Goal: Task Accomplishment & Management: Use online tool/utility

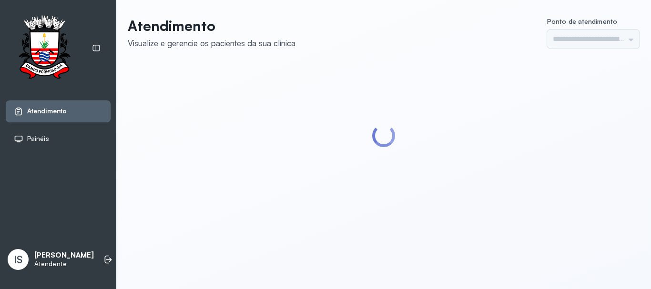
type input "******"
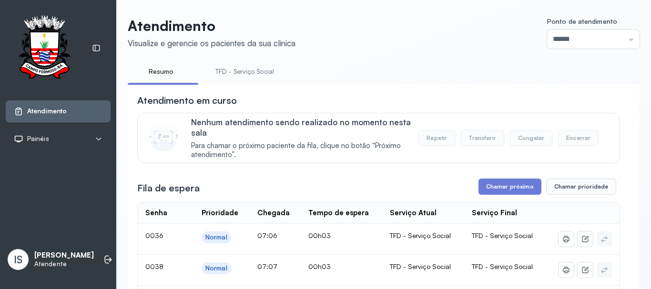
click at [257, 75] on link "TFD - Serviço Social" at bounding box center [245, 72] width 78 height 16
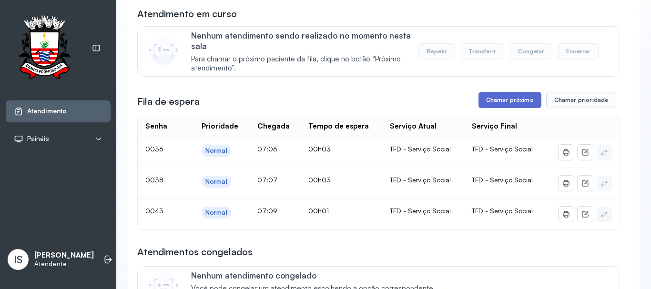
scroll to position [95, 0]
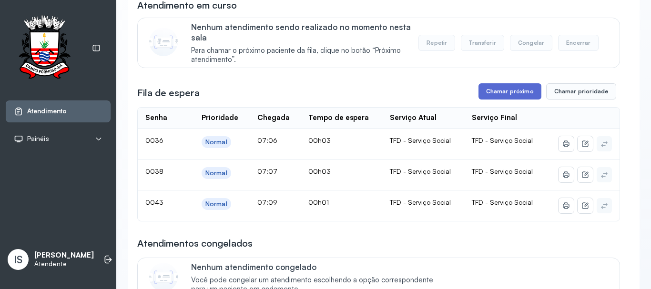
click at [506, 93] on button "Chamar próximo" at bounding box center [509, 91] width 63 height 16
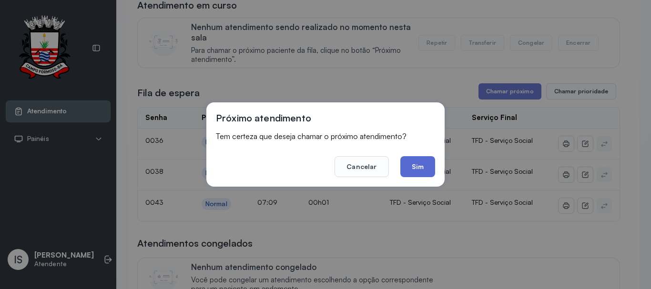
click at [423, 167] on button "Sim" at bounding box center [417, 166] width 35 height 21
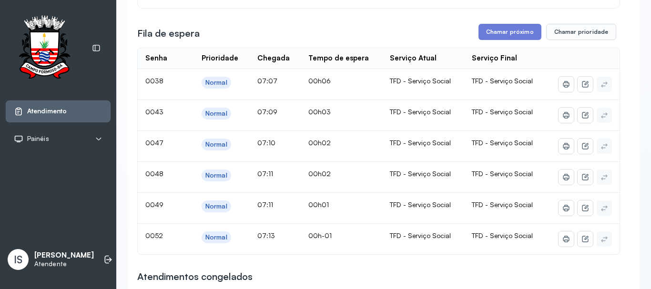
scroll to position [143, 0]
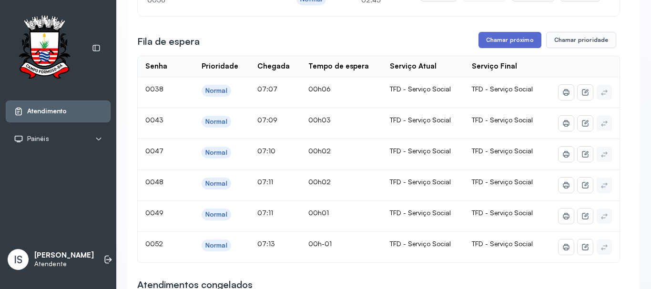
click at [503, 44] on button "Chamar próximo" at bounding box center [509, 40] width 63 height 16
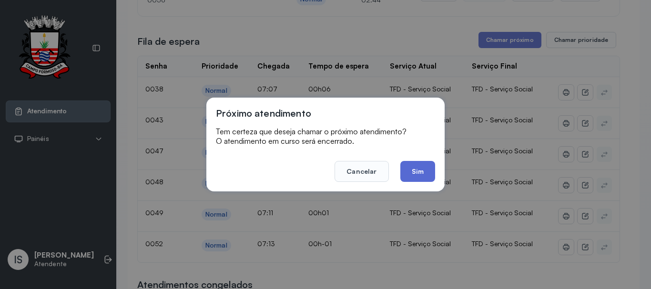
click at [425, 174] on button "Sim" at bounding box center [417, 171] width 35 height 21
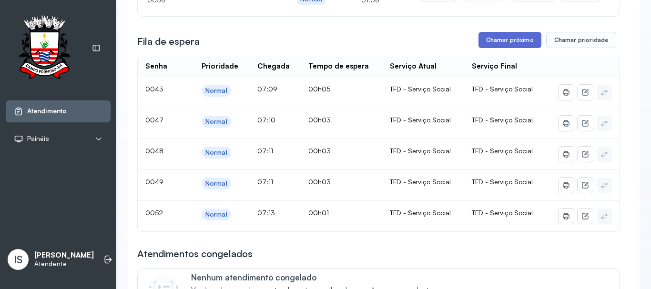
click at [505, 43] on button "Chamar próximo" at bounding box center [509, 40] width 63 height 16
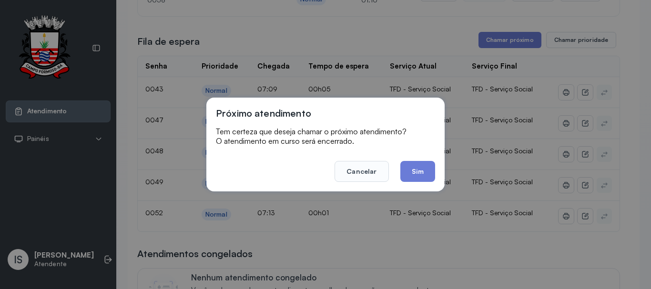
click at [418, 171] on button "Sim" at bounding box center [417, 171] width 35 height 21
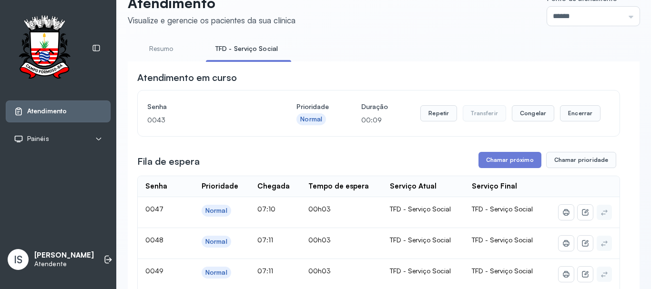
scroll to position [0, 0]
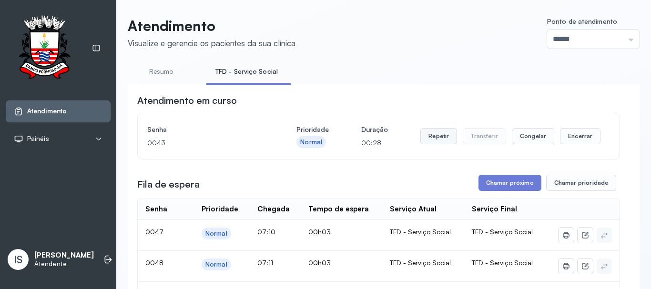
click at [436, 139] on button "Repetir" at bounding box center [438, 136] width 37 height 16
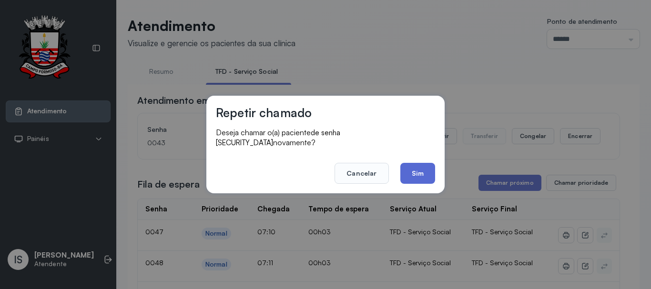
click at [421, 172] on button "Sim" at bounding box center [417, 173] width 35 height 21
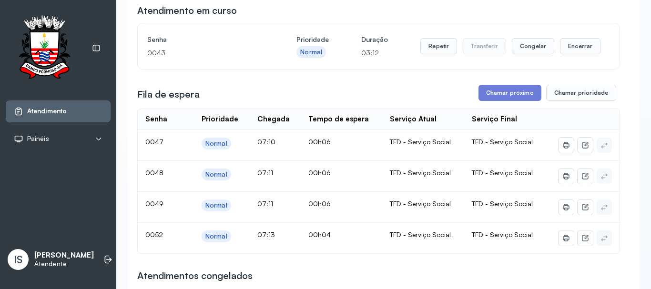
scroll to position [95, 0]
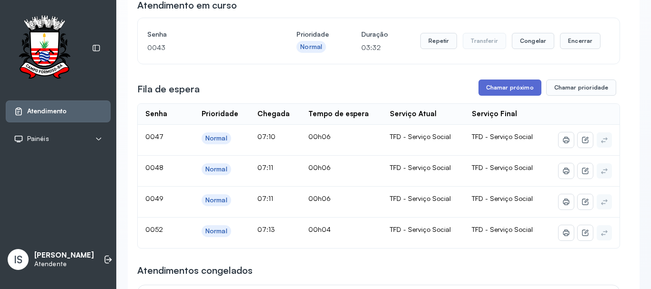
click at [498, 91] on button "Chamar próximo" at bounding box center [509, 88] width 63 height 16
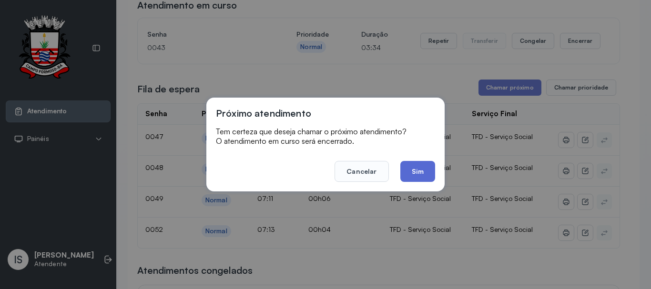
click at [419, 171] on button "Sim" at bounding box center [417, 171] width 35 height 21
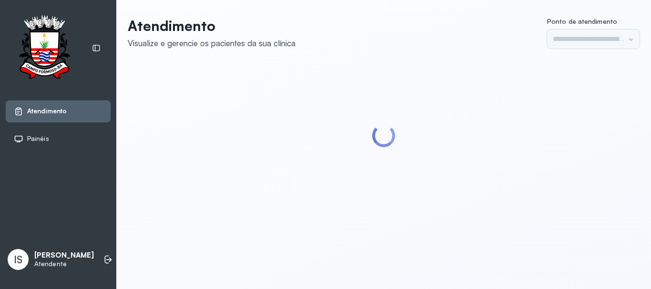
type input "******"
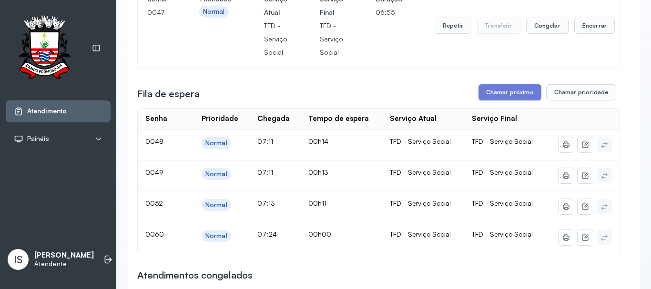
scroll to position [143, 0]
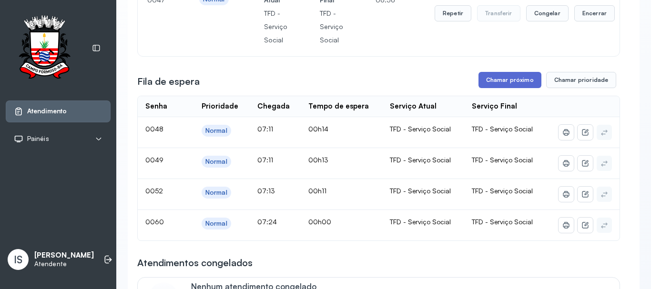
click at [501, 84] on button "Chamar próximo" at bounding box center [509, 80] width 63 height 16
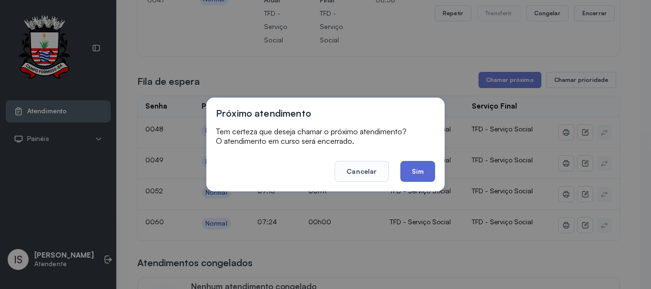
click at [421, 169] on button "Sim" at bounding box center [417, 171] width 35 height 21
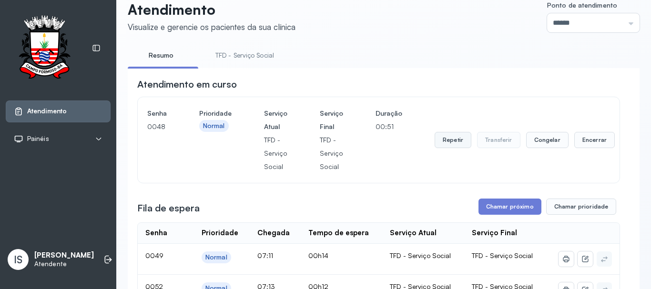
scroll to position [0, 0]
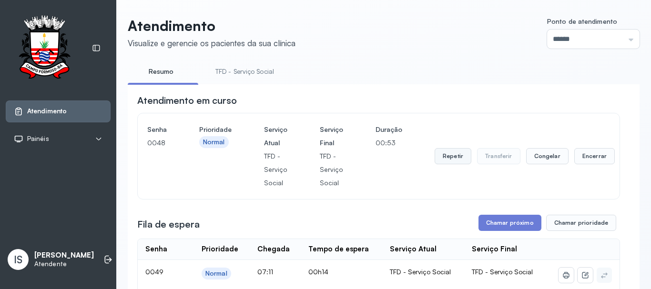
click at [449, 158] on button "Repetir" at bounding box center [453, 156] width 37 height 16
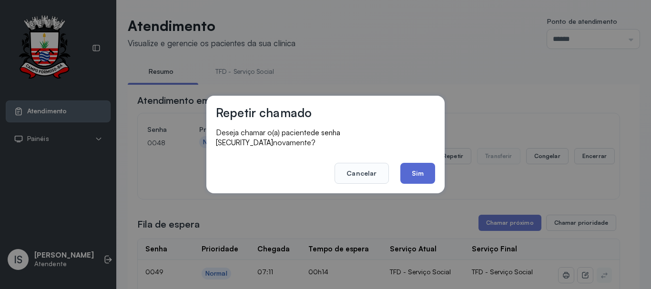
click at [422, 169] on button "Sim" at bounding box center [417, 173] width 35 height 21
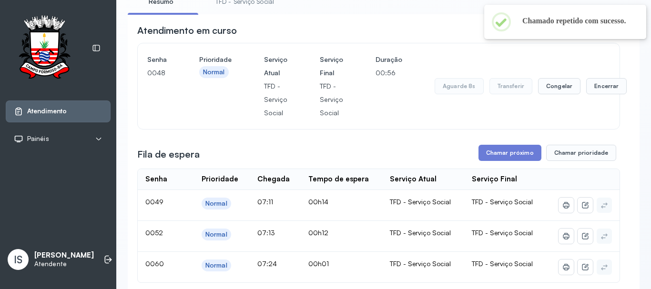
scroll to position [95, 0]
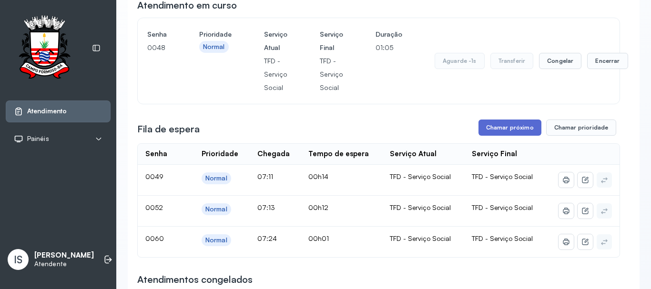
click at [510, 131] on button "Chamar próximo" at bounding box center [509, 128] width 63 height 16
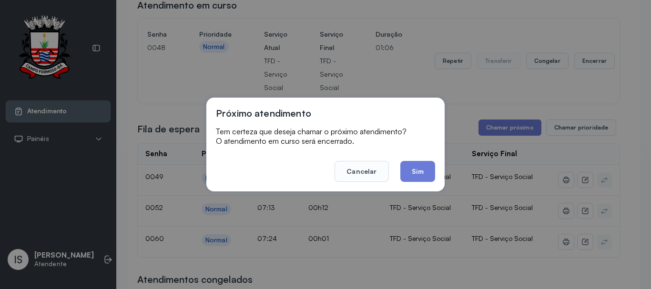
click at [419, 169] on button "Sim" at bounding box center [417, 171] width 35 height 21
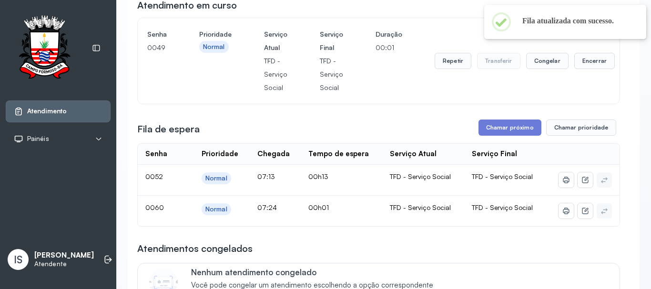
click at [265, 42] on h4 "Serviço Atual" at bounding box center [275, 41] width 23 height 27
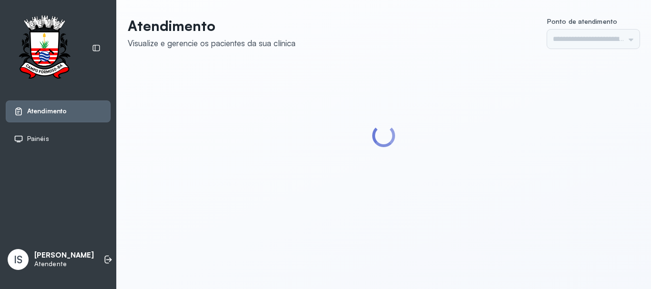
type input "******"
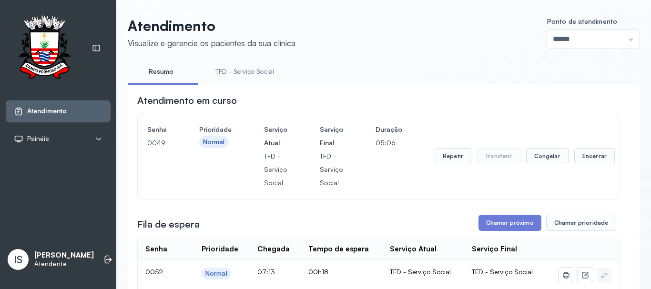
click at [248, 75] on link "TFD - Serviço Social" at bounding box center [245, 72] width 78 height 16
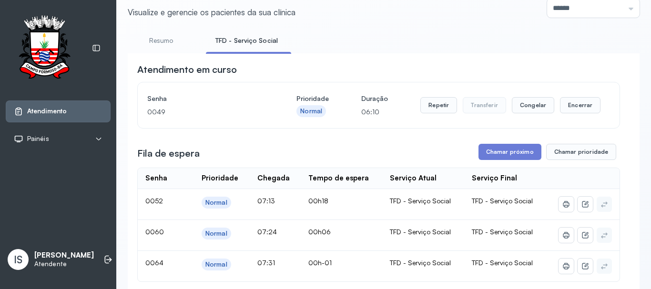
scroll to position [48, 0]
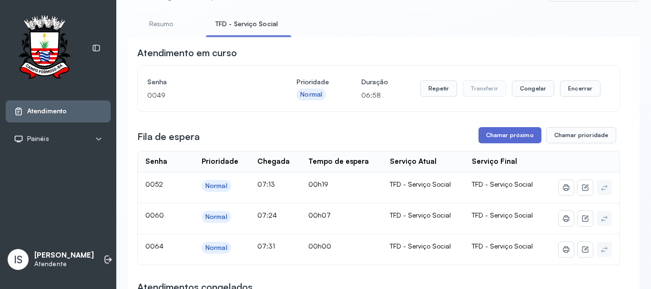
click at [509, 137] on button "Chamar próximo" at bounding box center [509, 135] width 63 height 16
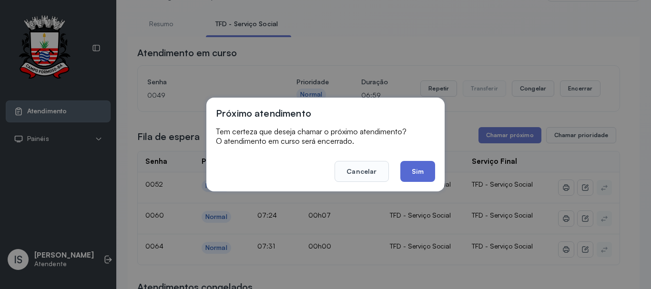
click at [422, 174] on button "Sim" at bounding box center [417, 171] width 35 height 21
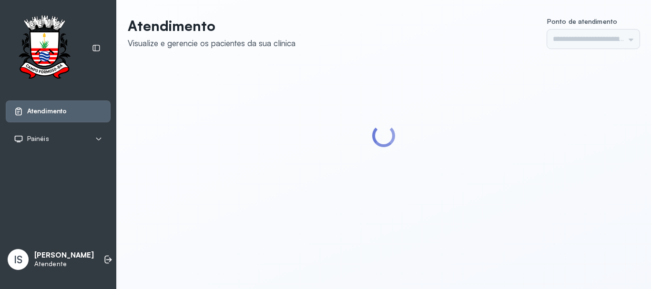
type input "******"
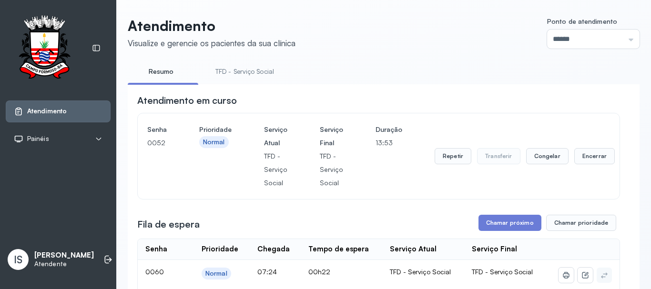
click at [244, 73] on link "TFD - Serviço Social" at bounding box center [245, 72] width 78 height 16
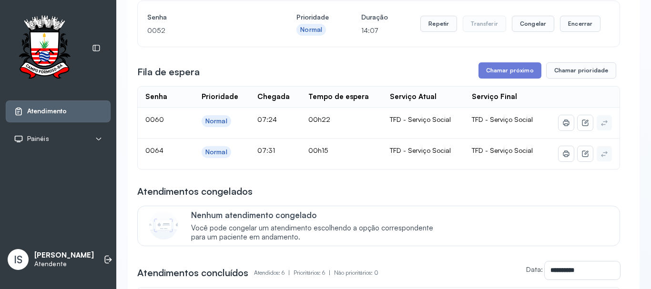
scroll to position [143, 0]
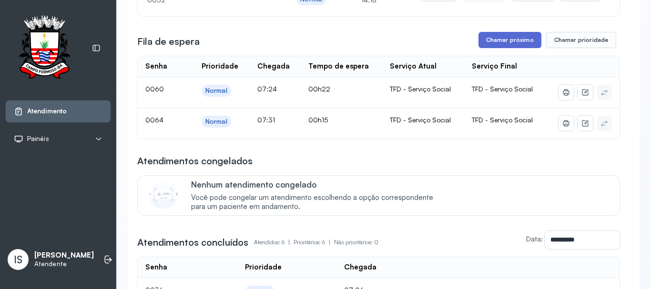
click at [508, 43] on button "Chamar próximo" at bounding box center [509, 40] width 63 height 16
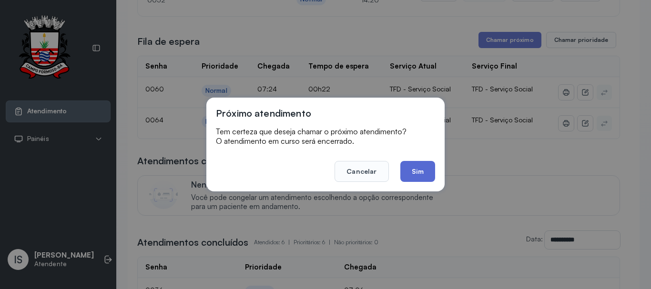
click at [417, 171] on button "Sim" at bounding box center [417, 171] width 35 height 21
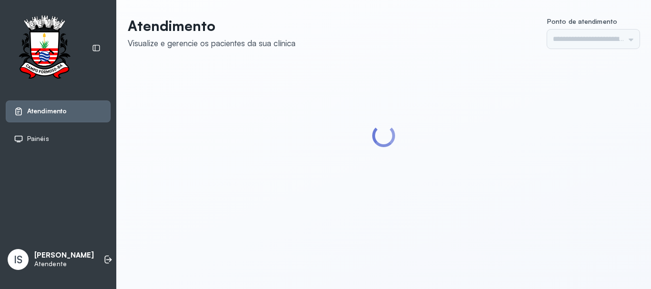
type input "******"
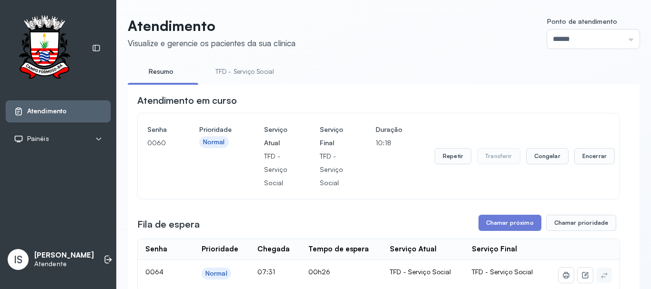
click at [254, 76] on link "TFD - Serviço Social" at bounding box center [245, 72] width 78 height 16
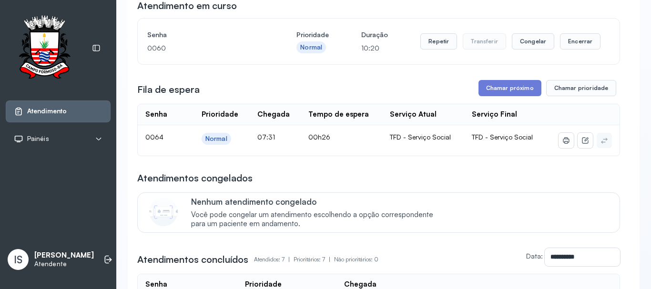
scroll to position [95, 0]
click at [511, 91] on button "Chamar próximo" at bounding box center [509, 88] width 63 height 16
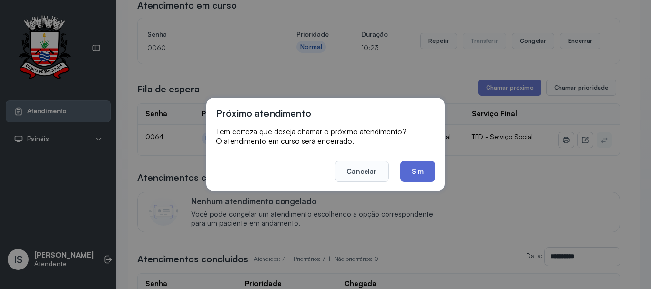
click at [411, 172] on button "Sim" at bounding box center [417, 171] width 35 height 21
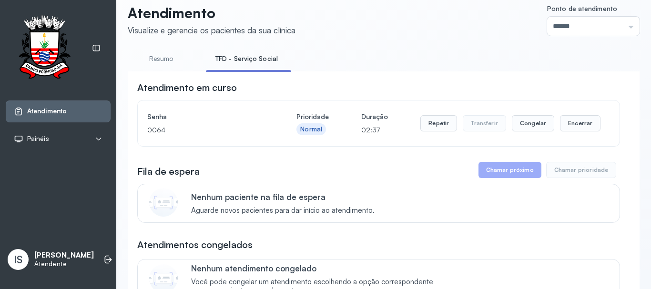
scroll to position [0, 0]
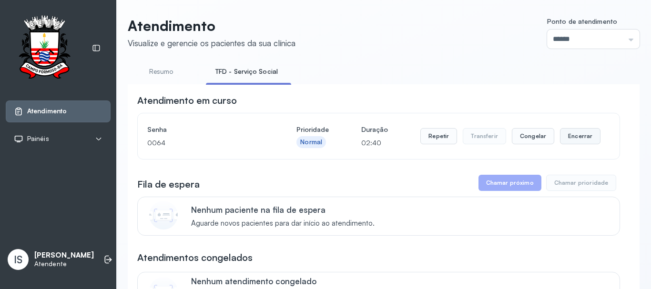
click at [573, 136] on button "Encerrar" at bounding box center [580, 136] width 41 height 16
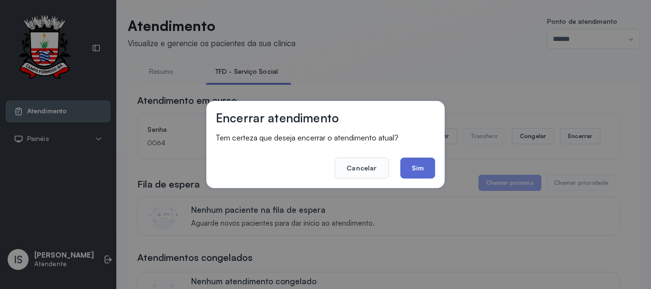
click at [429, 168] on button "Sim" at bounding box center [417, 168] width 35 height 21
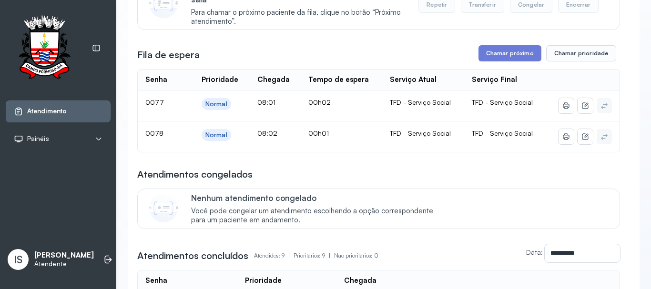
scroll to position [143, 0]
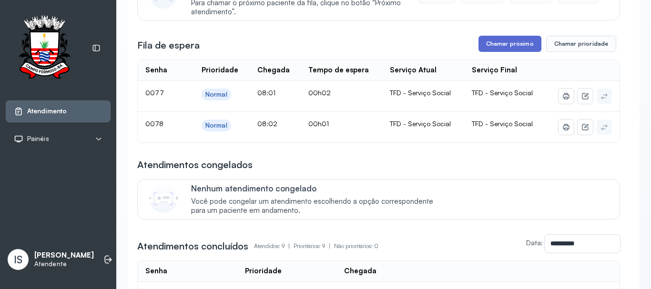
click at [500, 46] on button "Chamar próximo" at bounding box center [509, 44] width 63 height 16
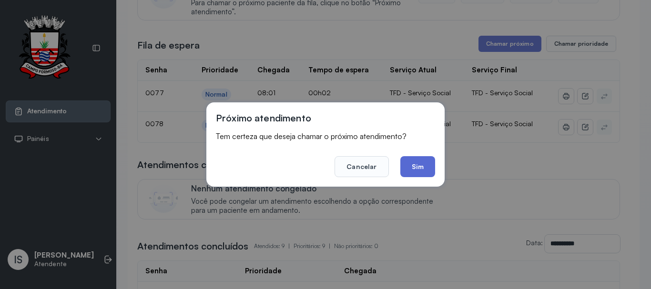
click at [416, 164] on button "Sim" at bounding box center [417, 166] width 35 height 21
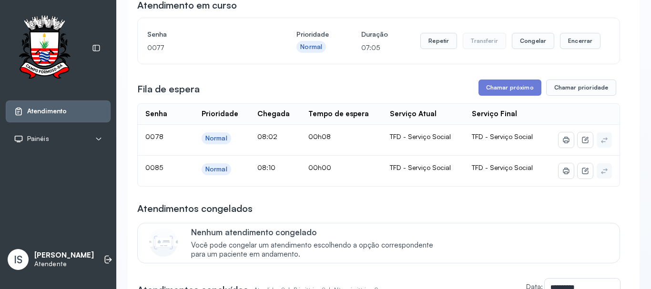
scroll to position [48, 0]
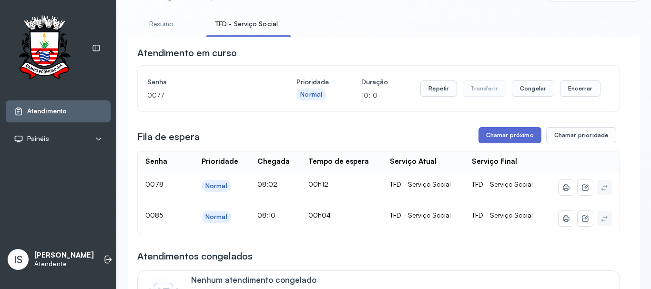
click at [500, 139] on button "Chamar próximo" at bounding box center [509, 135] width 63 height 16
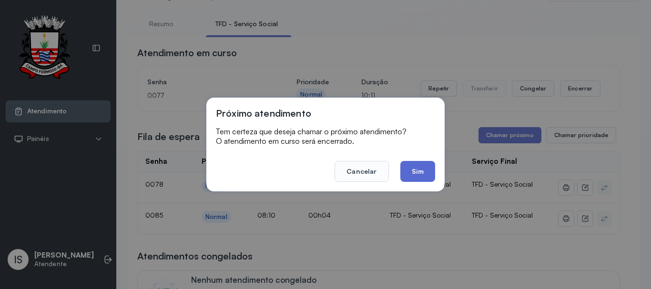
click at [410, 171] on button "Sim" at bounding box center [417, 171] width 35 height 21
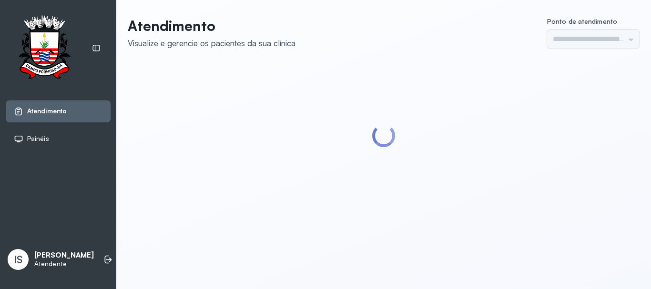
type input "******"
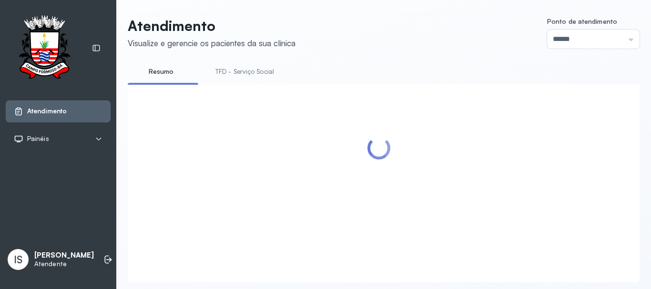
click at [256, 70] on link "TFD - Serviço Social" at bounding box center [245, 72] width 78 height 16
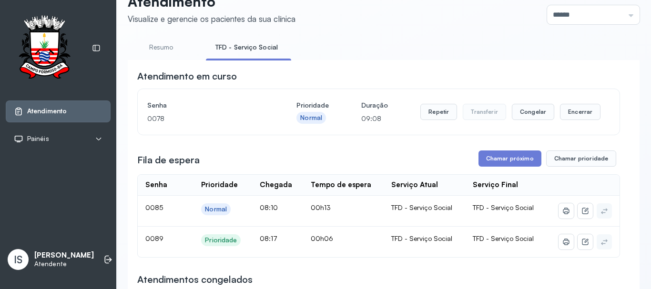
scroll to position [95, 0]
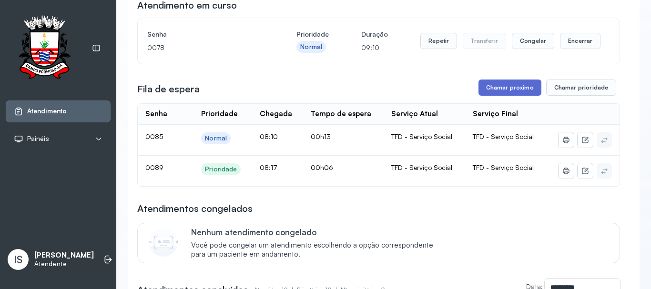
click at [505, 89] on button "Chamar próximo" at bounding box center [509, 88] width 63 height 16
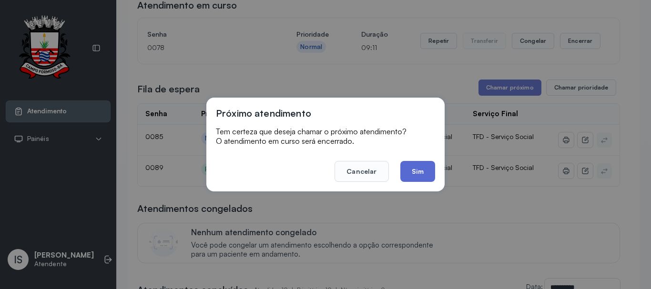
click at [417, 171] on button "Sim" at bounding box center [417, 171] width 35 height 21
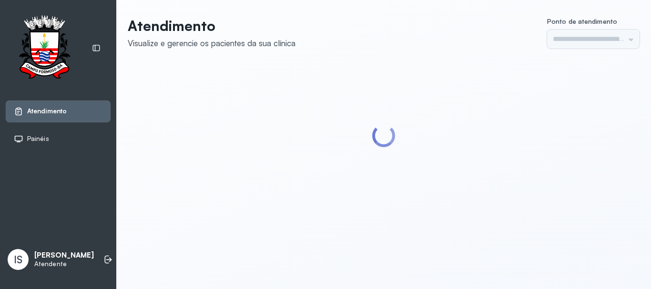
type input "******"
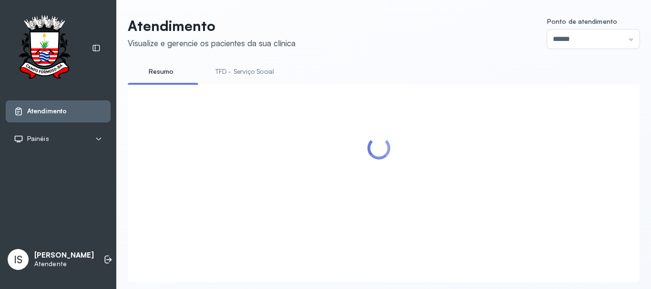
click at [263, 70] on link "TFD - Serviço Social" at bounding box center [245, 72] width 78 height 16
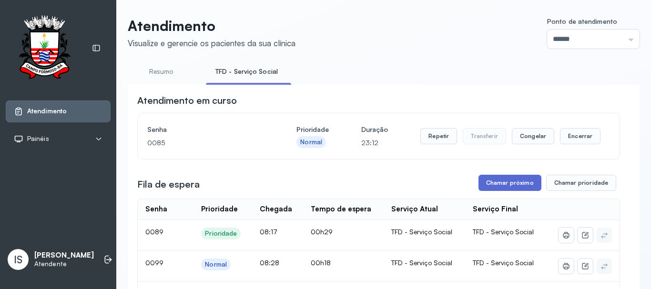
click at [506, 184] on button "Chamar próximo" at bounding box center [509, 183] width 63 height 16
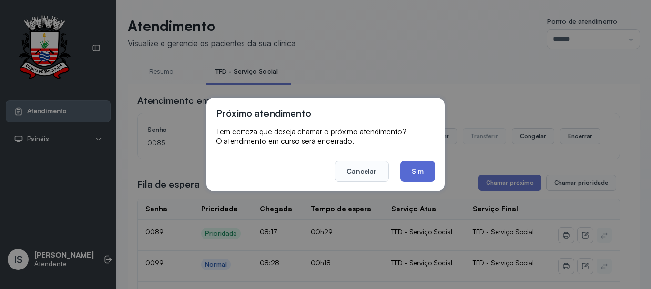
click at [420, 171] on button "Sim" at bounding box center [417, 171] width 35 height 21
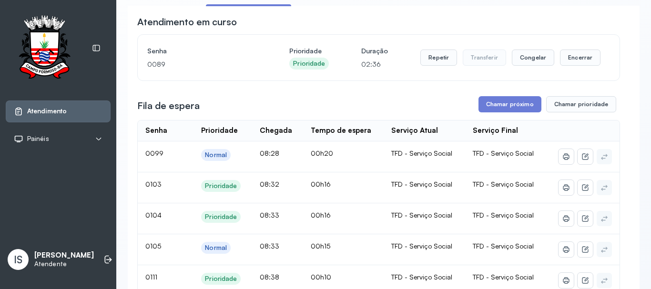
scroll to position [95, 0]
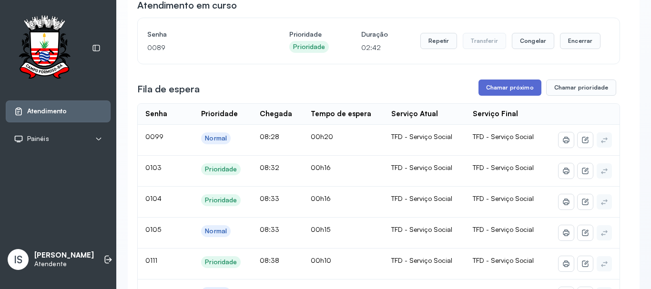
click at [510, 93] on button "Chamar próximo" at bounding box center [509, 88] width 63 height 16
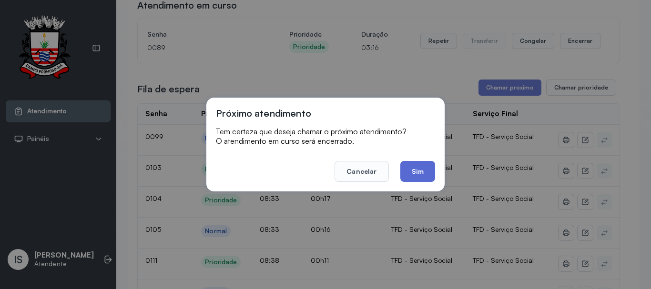
click at [417, 172] on button "Sim" at bounding box center [417, 171] width 35 height 21
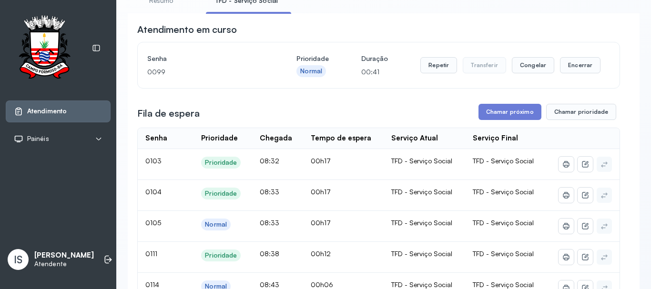
scroll to position [48, 0]
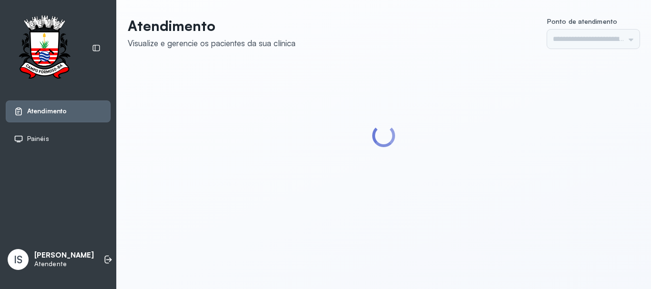
type input "******"
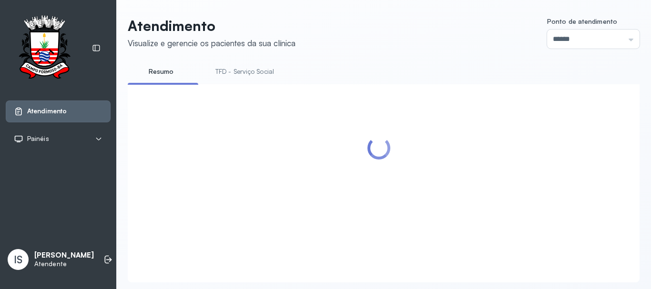
click at [258, 71] on link "TFD - Serviço Social" at bounding box center [245, 72] width 78 height 16
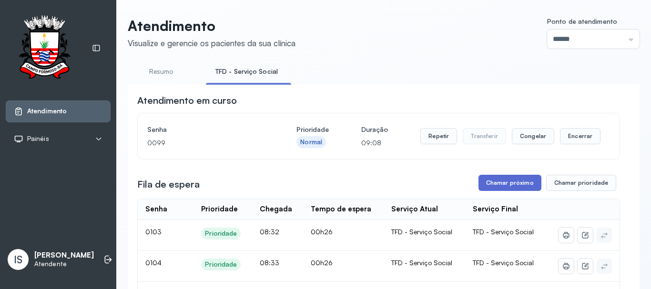
click at [506, 184] on button "Chamar próximo" at bounding box center [509, 183] width 63 height 16
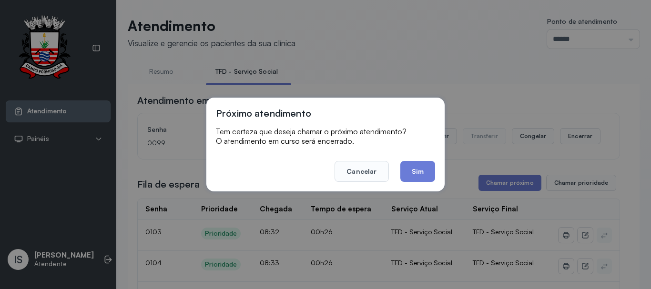
click at [418, 167] on button "Sim" at bounding box center [417, 171] width 35 height 21
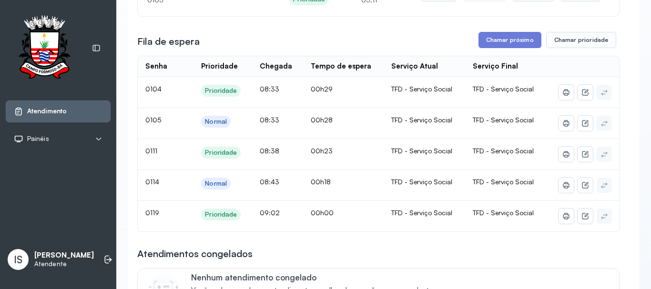
scroll to position [95, 0]
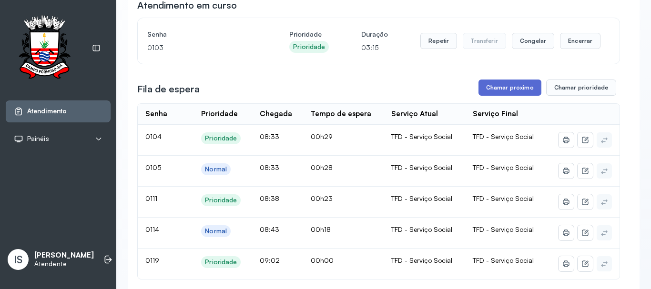
click at [509, 91] on button "Chamar próximo" at bounding box center [509, 88] width 63 height 16
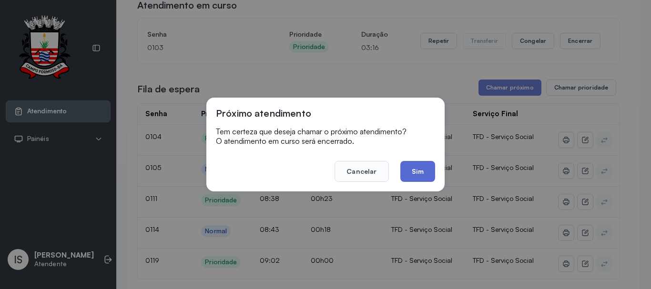
click at [411, 173] on button "Sim" at bounding box center [417, 171] width 35 height 21
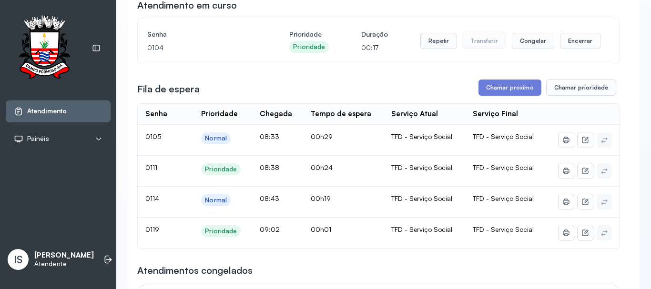
scroll to position [48, 0]
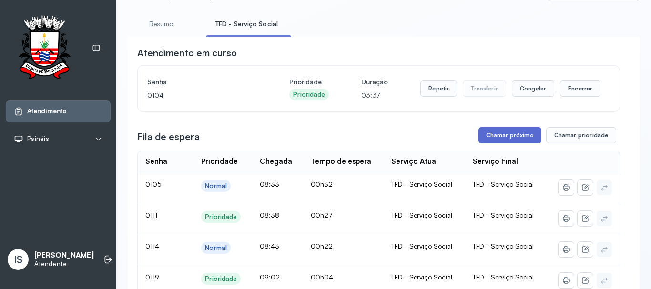
click at [513, 136] on button "Chamar próximo" at bounding box center [509, 135] width 63 height 16
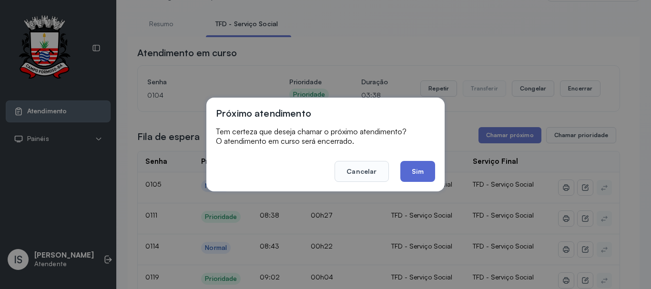
click at [413, 171] on button "Sim" at bounding box center [417, 171] width 35 height 21
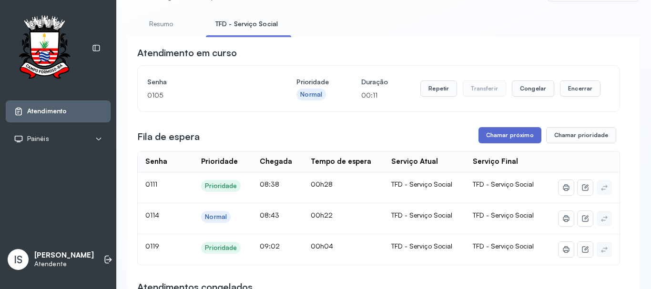
click at [518, 137] on button "Chamar próximo" at bounding box center [509, 135] width 63 height 16
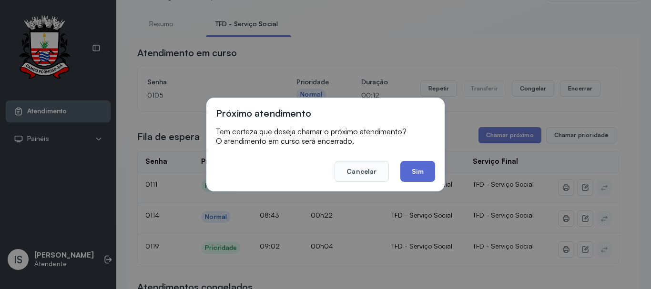
click at [421, 169] on button "Sim" at bounding box center [417, 171] width 35 height 21
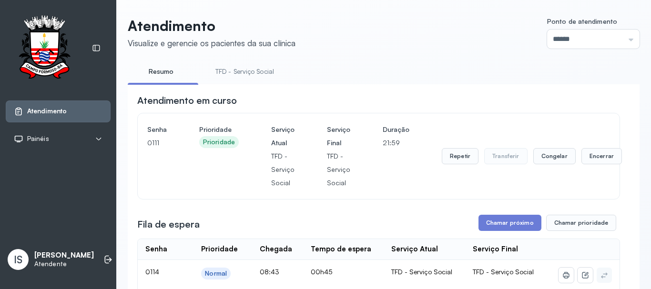
click at [244, 71] on link "TFD - Serviço Social" at bounding box center [245, 72] width 78 height 16
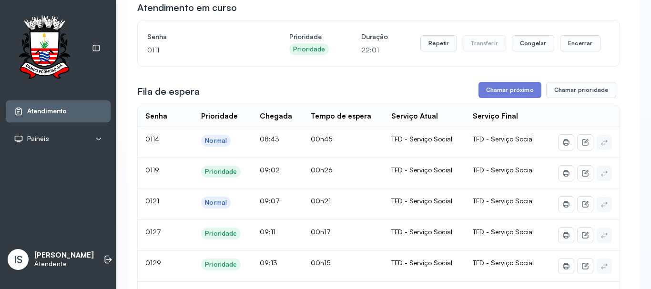
scroll to position [143, 0]
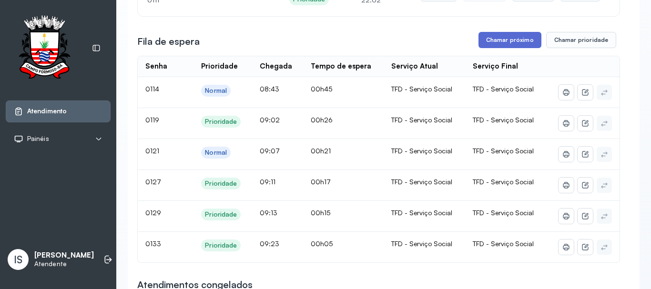
click at [505, 41] on button "Chamar próximo" at bounding box center [509, 40] width 63 height 16
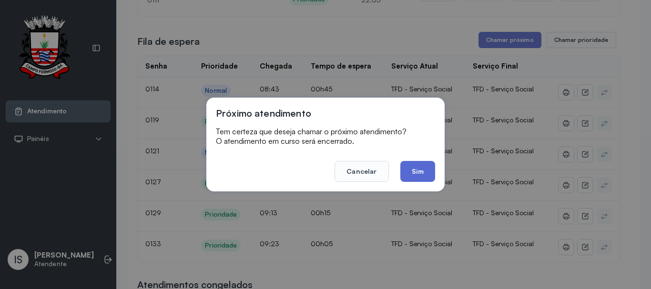
click at [420, 170] on button "Sim" at bounding box center [417, 171] width 35 height 21
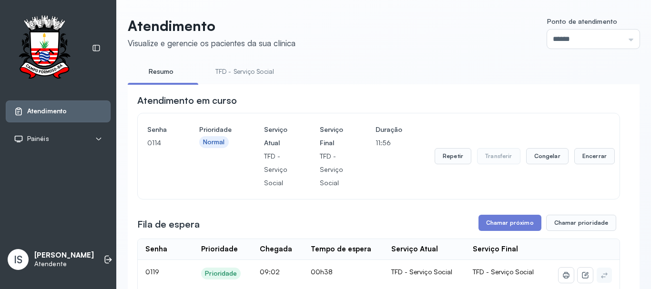
click at [256, 72] on link "TFD - Serviço Social" at bounding box center [245, 72] width 78 height 16
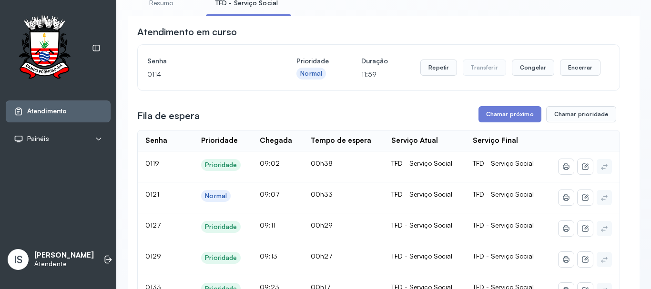
scroll to position [95, 0]
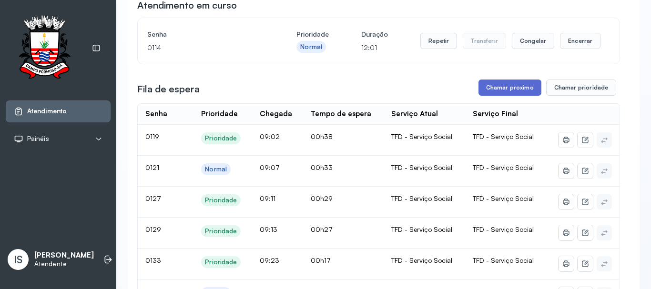
click at [510, 91] on button "Chamar próximo" at bounding box center [509, 88] width 63 height 16
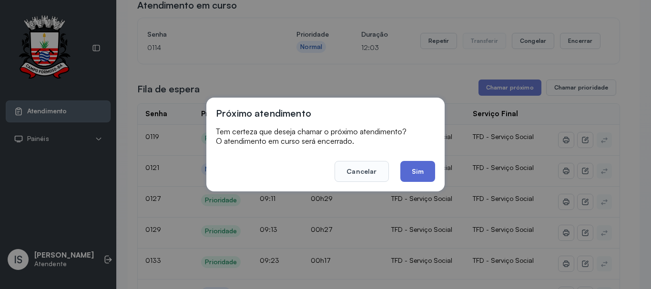
click at [420, 172] on button "Sim" at bounding box center [417, 171] width 35 height 21
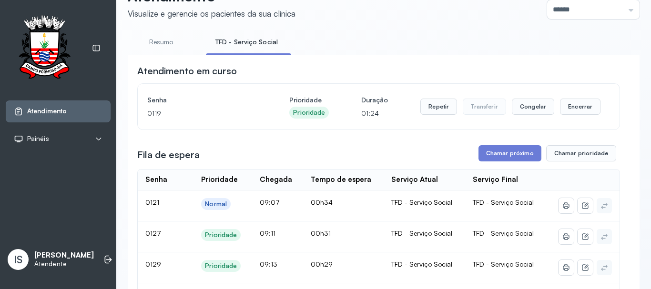
scroll to position [48, 0]
